Goal: Check status

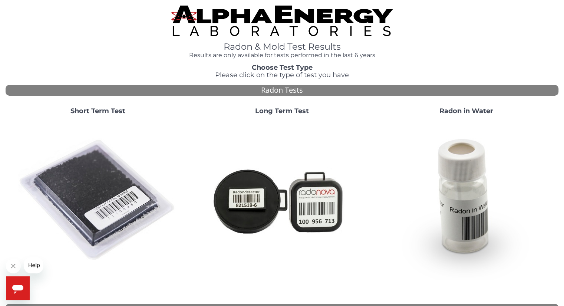
click at [101, 109] on strong "Short Term Test" at bounding box center [97, 111] width 55 height 8
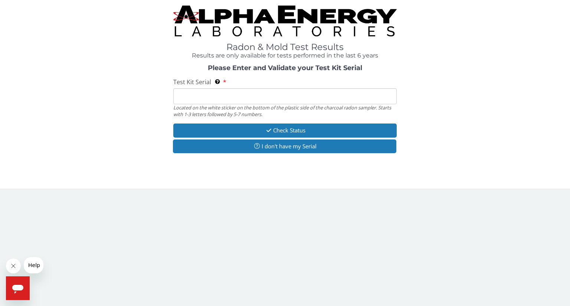
click at [181, 96] on input "Test Kit Serial Located on the white sticker on the bottom of the plastic side …" at bounding box center [284, 96] width 223 height 16
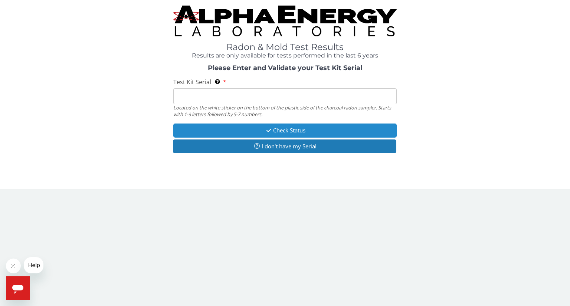
click at [285, 131] on button "Check Status" at bounding box center [284, 130] width 223 height 14
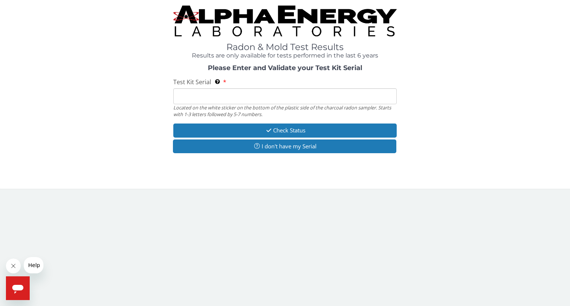
click at [179, 93] on input "Test Kit Serial Located on the white sticker on the bottom of the plastic side …" at bounding box center [284, 96] width 223 height 16
type input "FE491790"
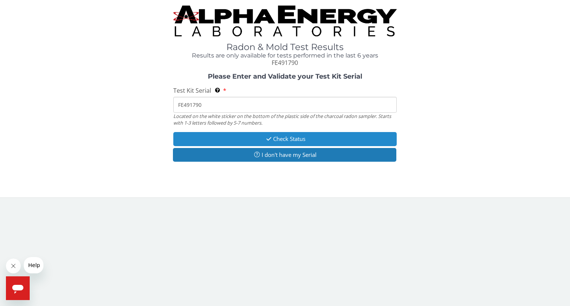
click at [279, 137] on button "Check Status" at bounding box center [284, 139] width 223 height 14
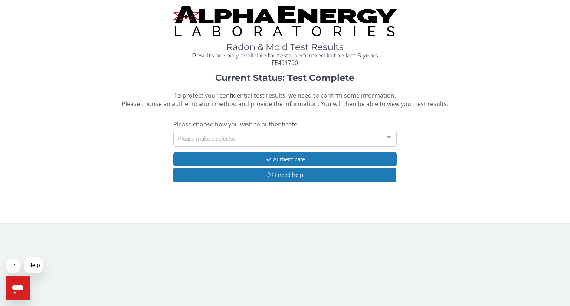
click at [390, 137] on div at bounding box center [388, 138] width 15 height 14
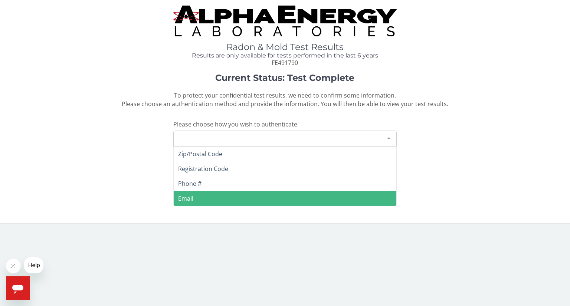
click at [188, 196] on span "Email" at bounding box center [185, 198] width 15 height 8
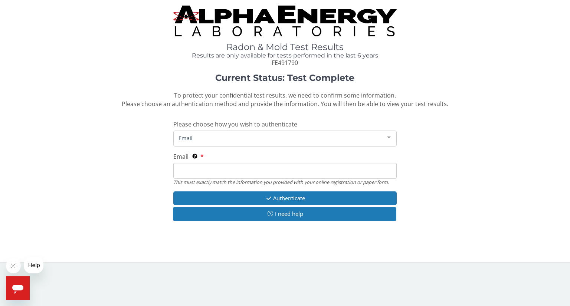
click at [183, 169] on input "Email This must exactly match the information you provided with your online reg…" at bounding box center [284, 171] width 223 height 16
type input "[EMAIL_ADDRESS][DOMAIN_NAME]"
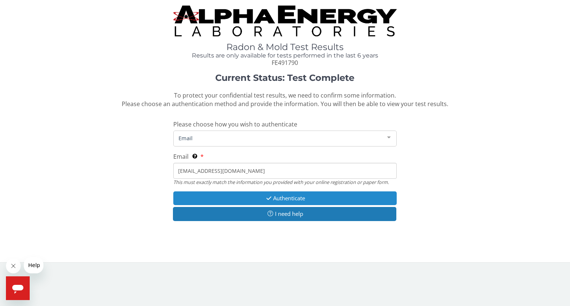
click at [303, 198] on button "Authenticate" at bounding box center [284, 198] width 223 height 14
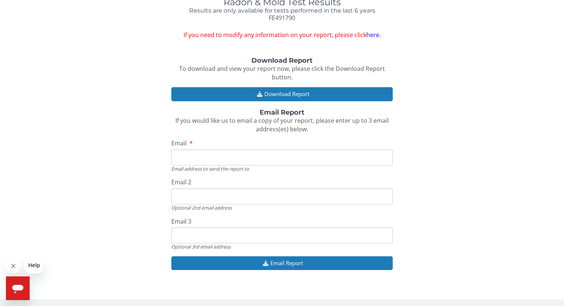
scroll to position [45, 0]
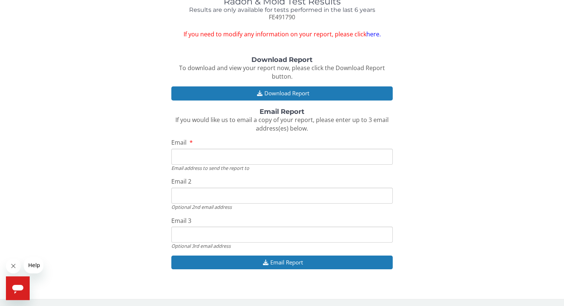
click at [178, 157] on input "Email" at bounding box center [281, 157] width 221 height 16
type input "[EMAIL_ADDRESS][DOMAIN_NAME]"
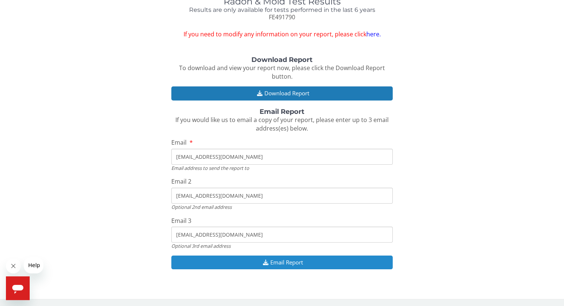
click at [287, 260] on button "Email Report" at bounding box center [281, 263] width 221 height 14
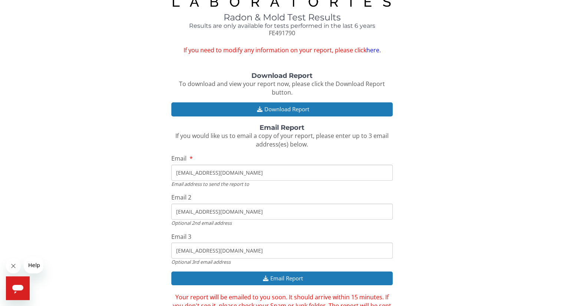
scroll to position [0, 0]
